Goal: Communication & Community: Connect with others

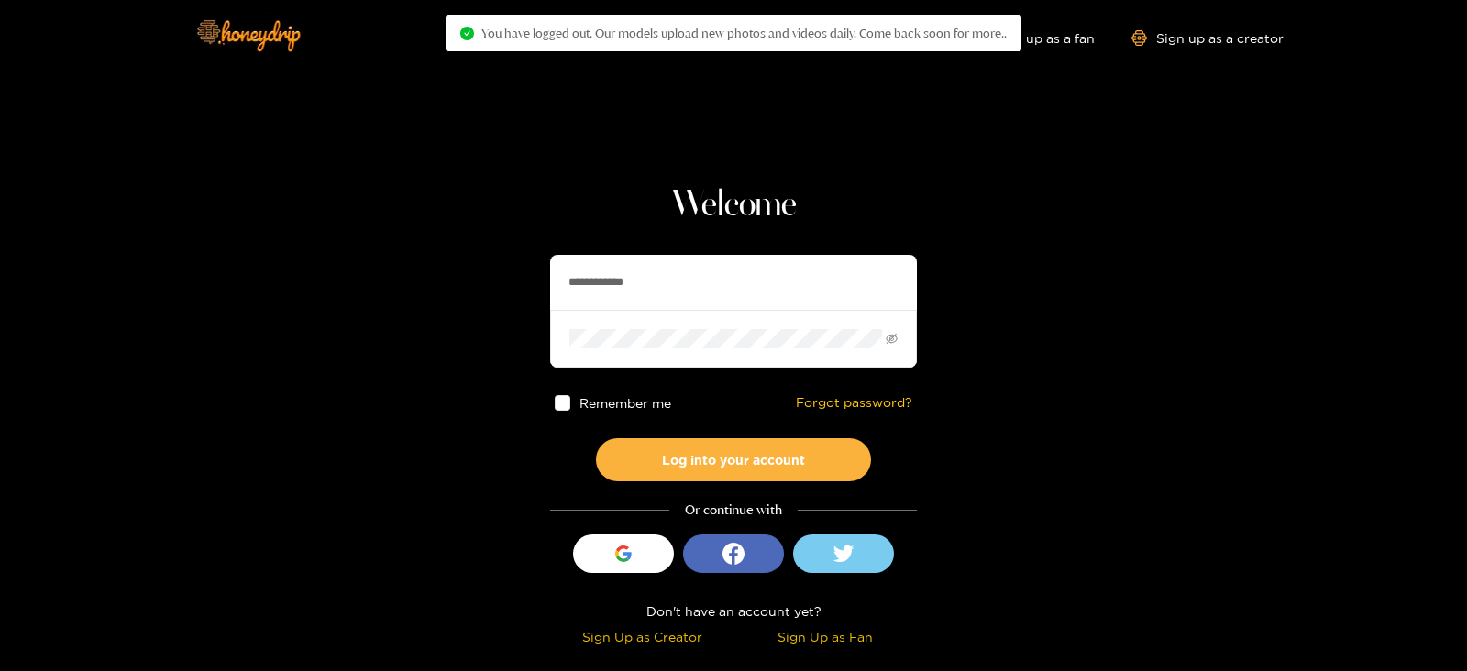
drag, startPoint x: 686, startPoint y: 273, endPoint x: 523, endPoint y: 289, distance: 164.0
click at [524, 289] on section "**********" at bounding box center [733, 326] width 1467 height 652
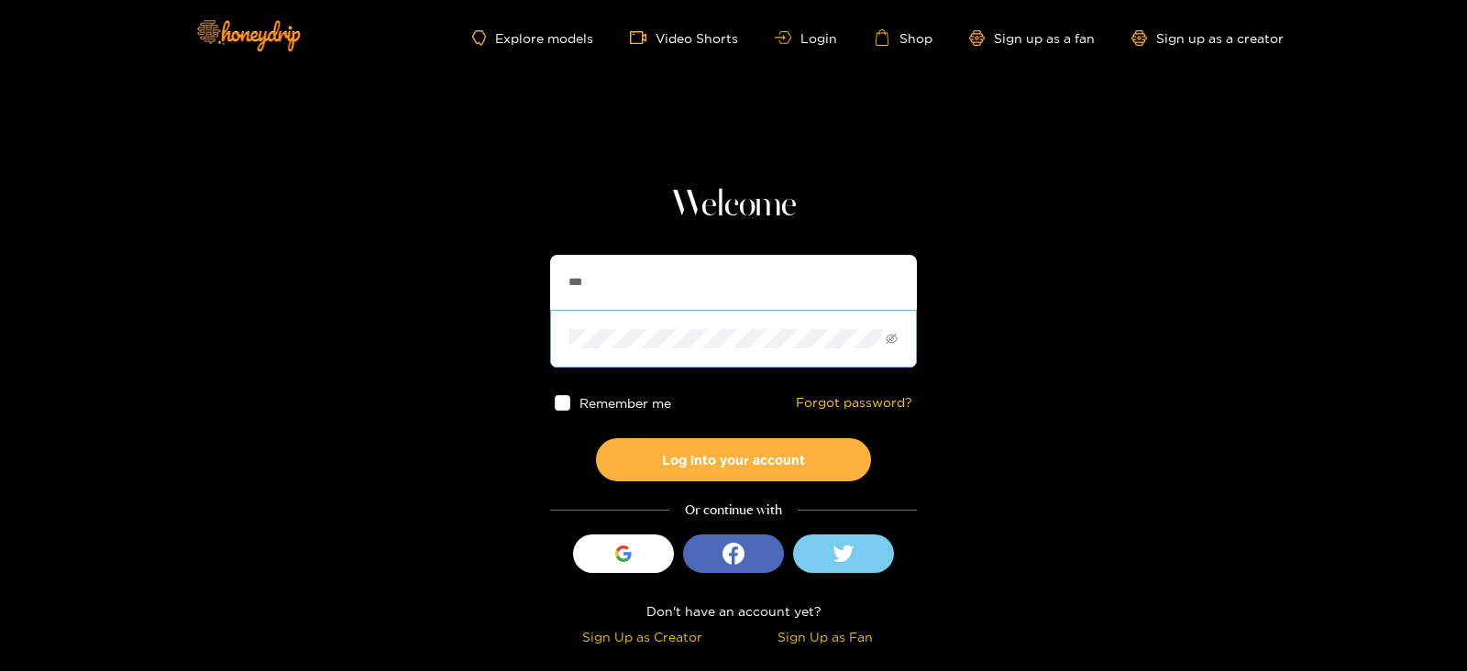
type input "******"
click at [596, 438] on button "Log into your account" at bounding box center [733, 459] width 275 height 43
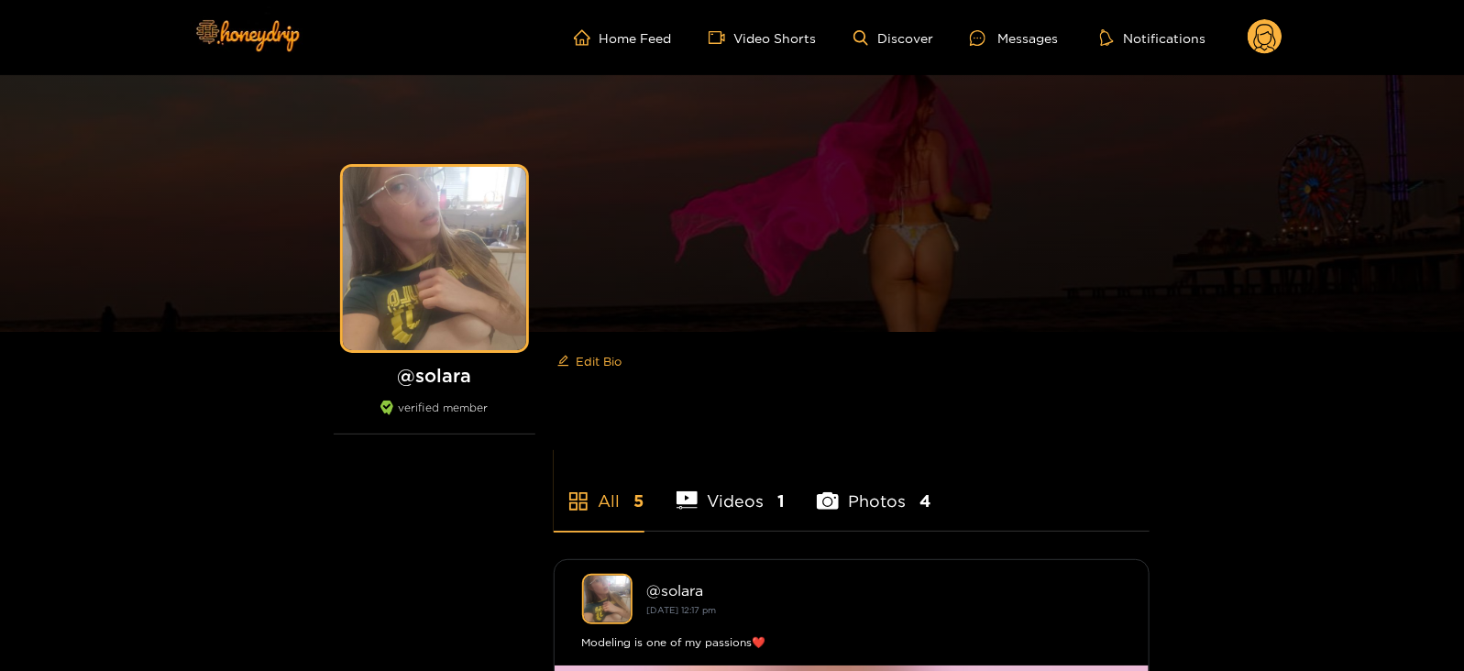
click at [973, 20] on ul "Home Feed Video Shorts Discover Messages Notifications" at bounding box center [928, 37] width 709 height 37
click at [985, 32] on icon at bounding box center [978, 38] width 16 height 16
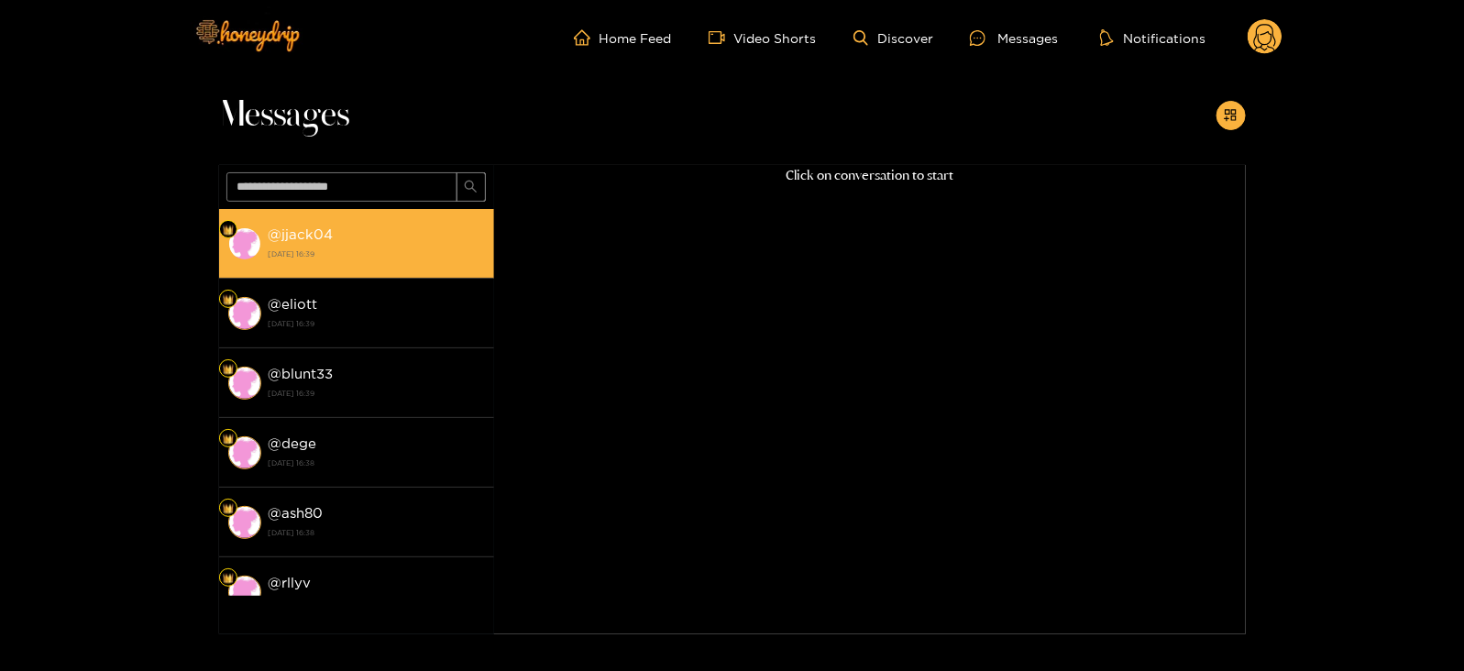
click at [413, 236] on div "@ jjack04 [DATE] 16:39" at bounding box center [377, 243] width 216 height 41
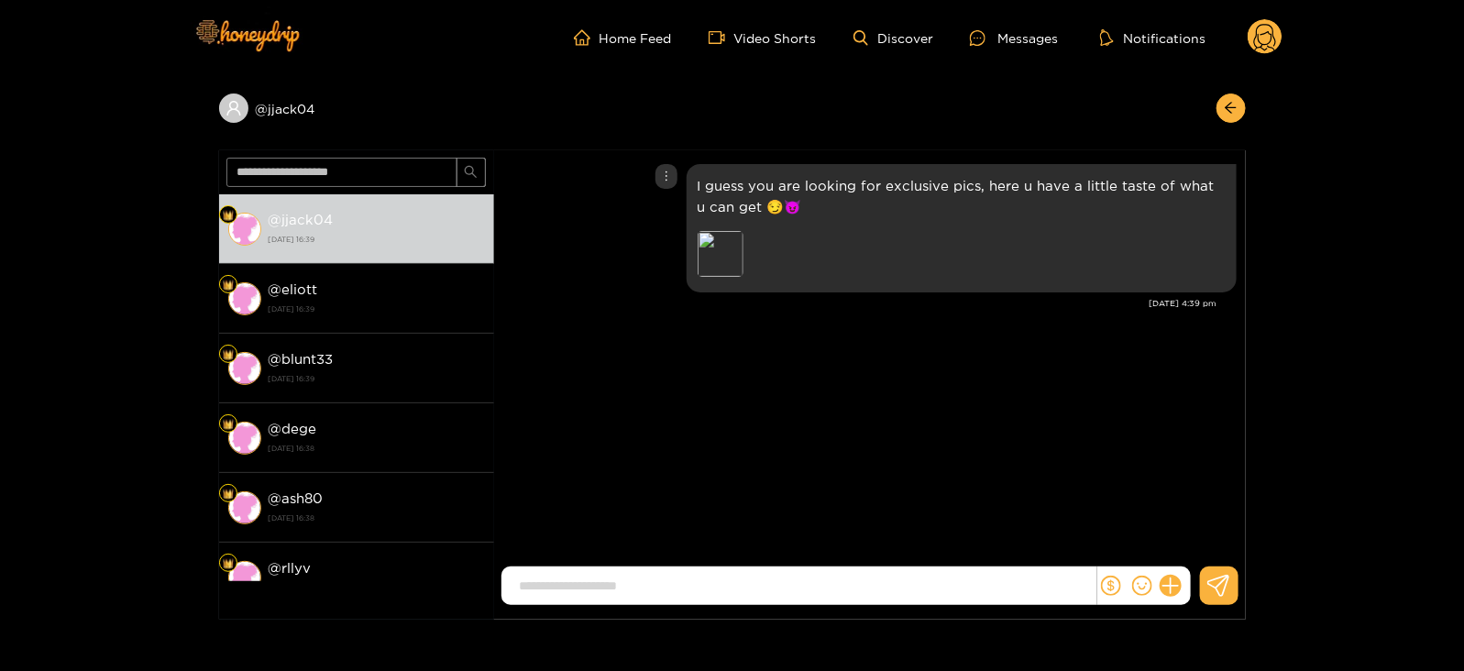
click at [690, 246] on div "I guess you are looking for exclusive pics, here u have a little taste of what …" at bounding box center [962, 228] width 550 height 128
click at [728, 252] on div "Preview" at bounding box center [721, 254] width 46 height 46
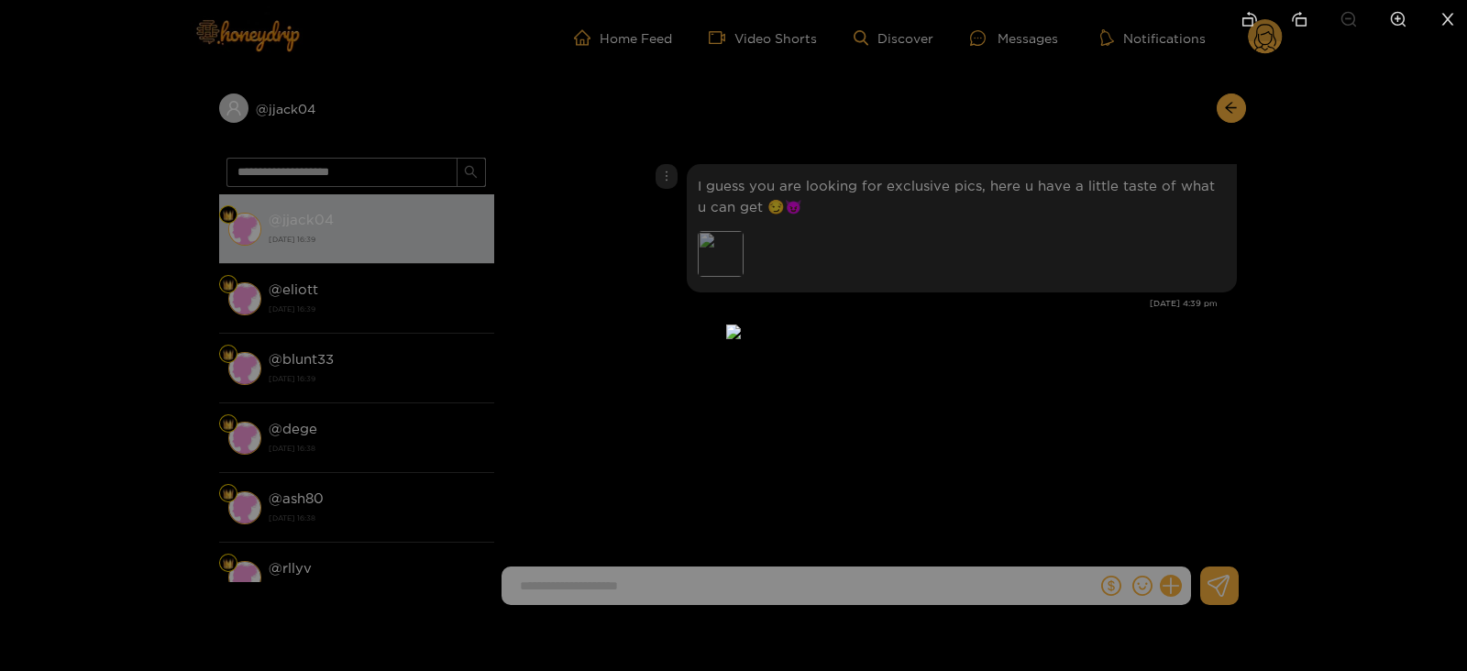
click at [1331, 525] on div at bounding box center [733, 335] width 1467 height 671
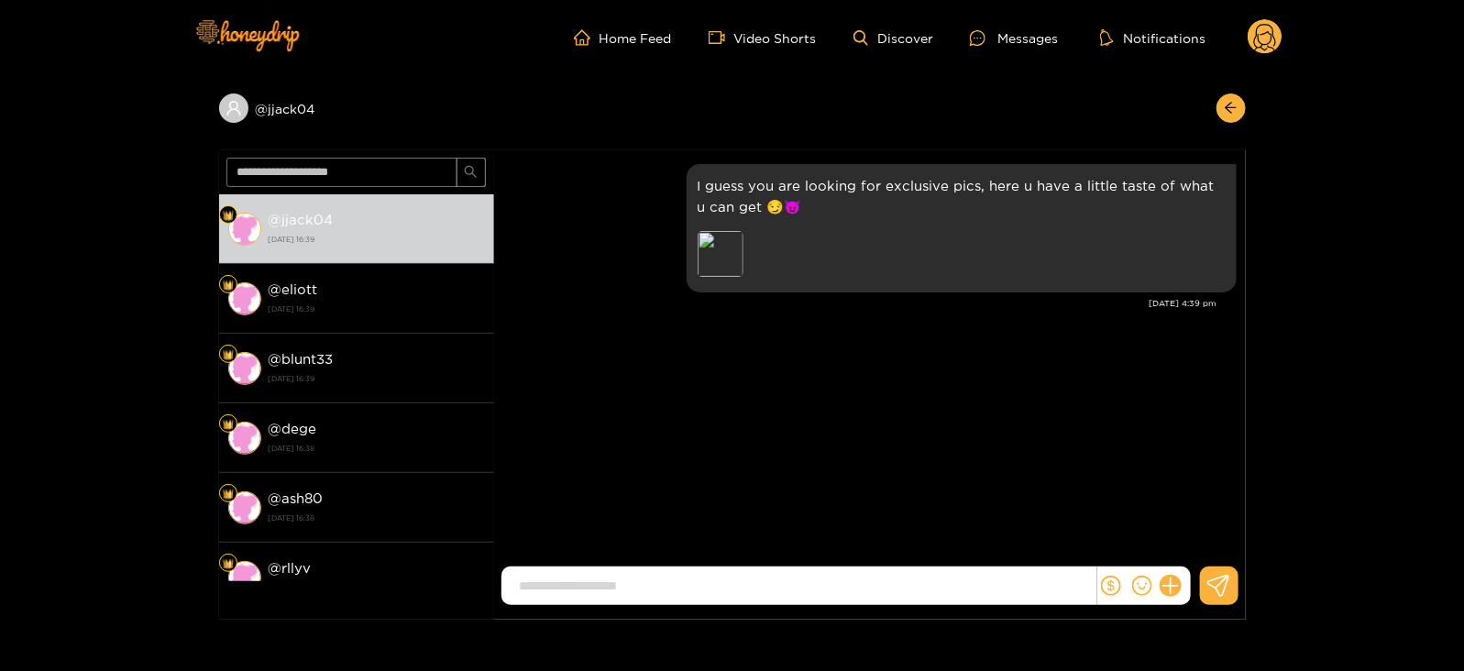
click at [1269, 32] on icon at bounding box center [1265, 40] width 22 height 32
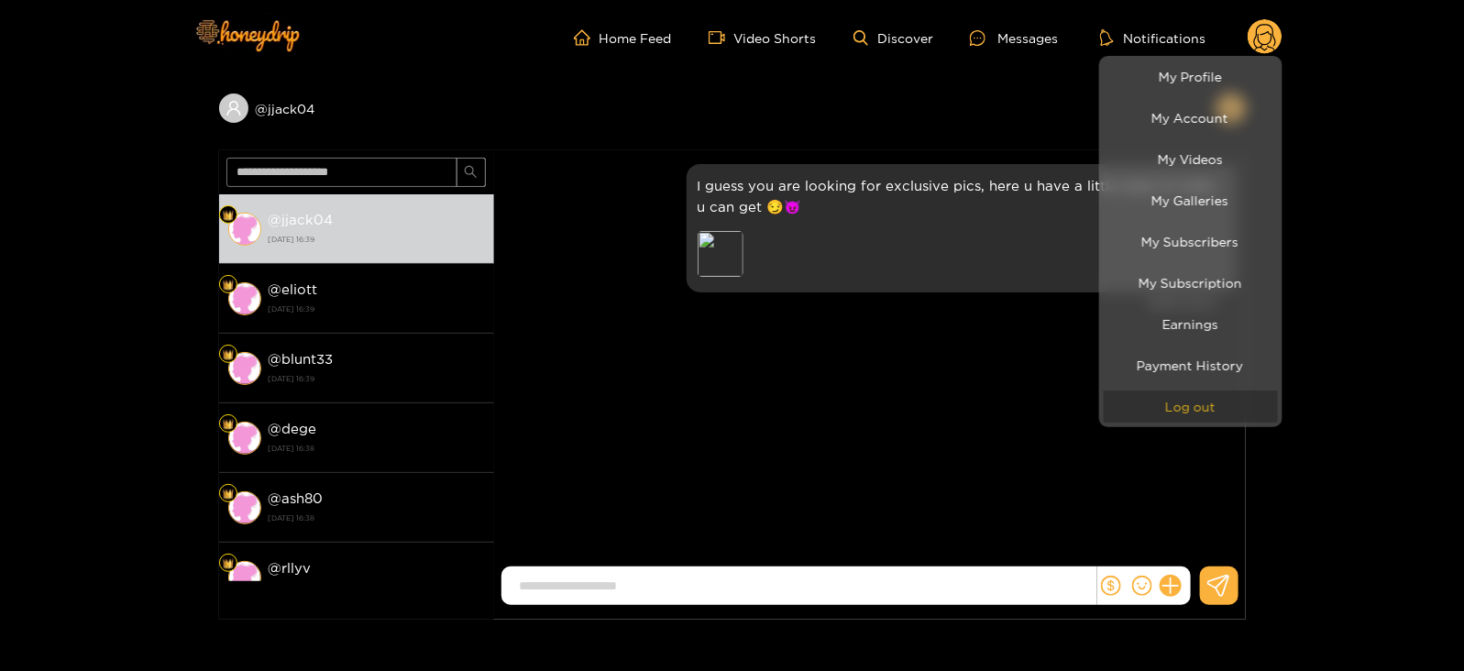
click at [1192, 404] on button "Log out" at bounding box center [1191, 407] width 174 height 32
